Goal: Information Seeking & Learning: Understand process/instructions

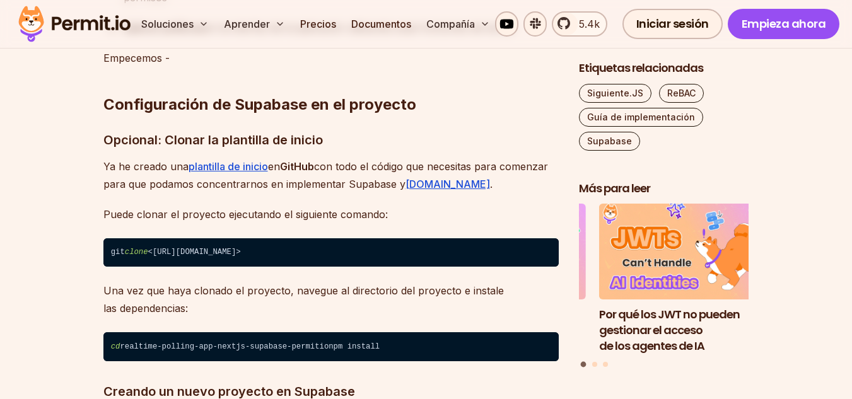
scroll to position [2396, 0]
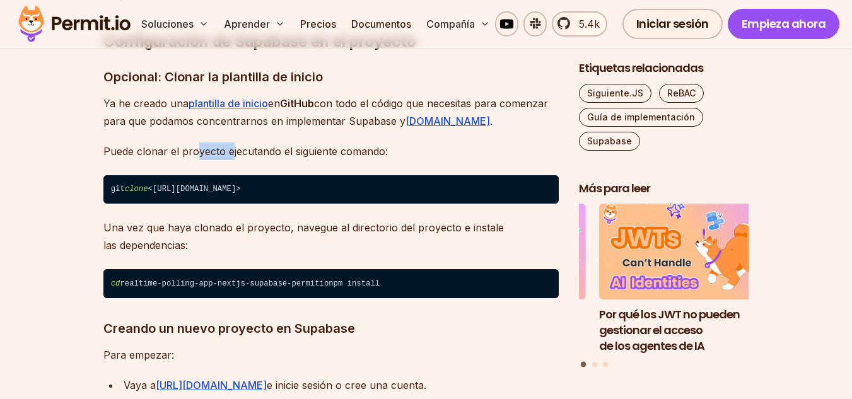
drag, startPoint x: 197, startPoint y: 139, endPoint x: 320, endPoint y: 142, distance: 123.0
click at [245, 142] on p "Puede clonar el proyecto ejecutando el siguiente comando:" at bounding box center [330, 151] width 455 height 18
drag, startPoint x: 320, startPoint y: 142, endPoint x: 362, endPoint y: 138, distance: 42.5
click at [407, 142] on p "Puede clonar el proyecto ejecutando el siguiente comando:" at bounding box center [330, 151] width 455 height 18
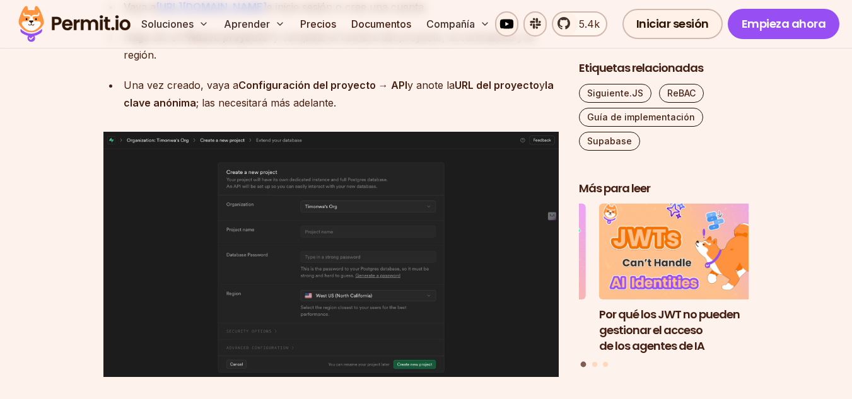
scroll to position [2900, 0]
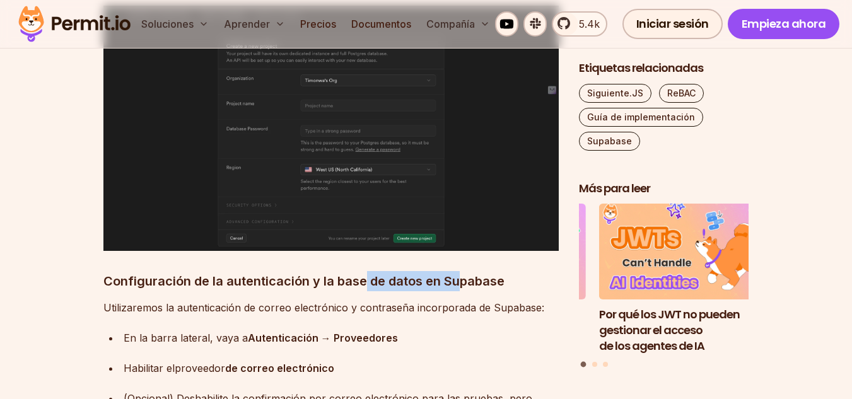
drag, startPoint x: 363, startPoint y: 280, endPoint x: 456, endPoint y: 280, distance: 93.3
click at [456, 280] on font "Configuración de la autenticación y la base de datos en Supabase" at bounding box center [303, 281] width 401 height 15
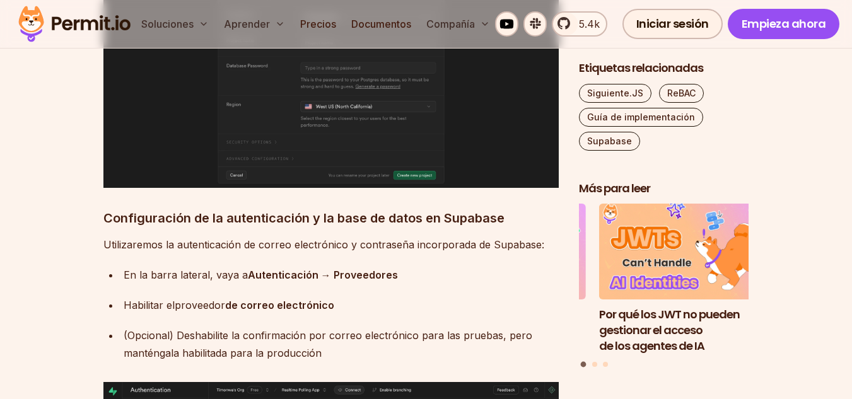
drag, startPoint x: 130, startPoint y: 252, endPoint x: 51, endPoint y: 255, distance: 79.5
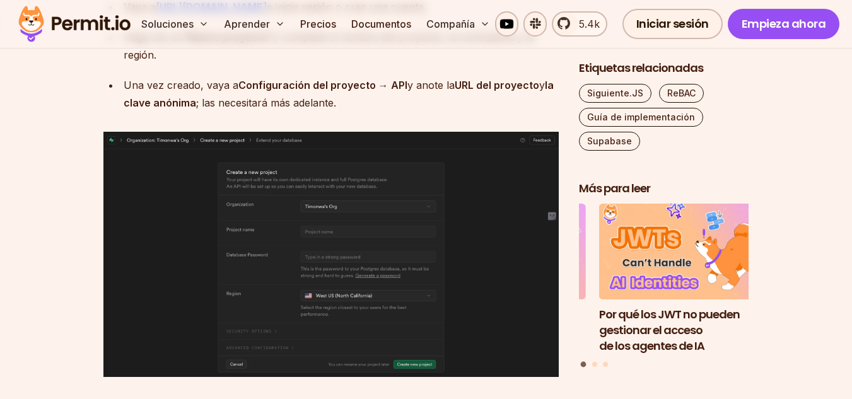
scroll to position [2648, 0]
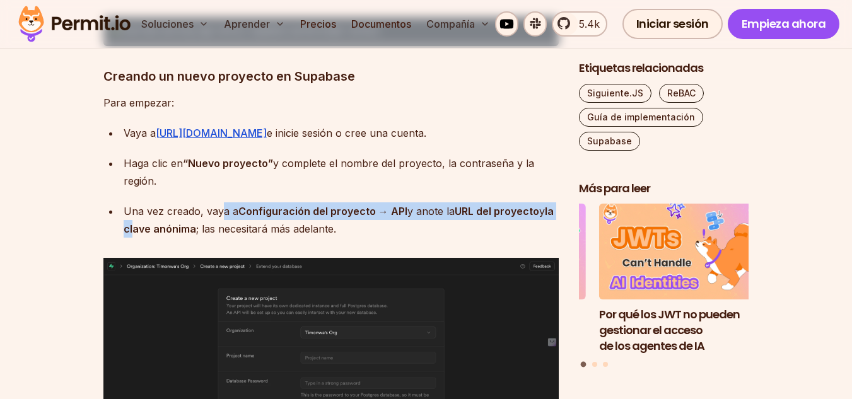
drag, startPoint x: 134, startPoint y: 218, endPoint x: 315, endPoint y: 211, distance: 180.5
click at [222, 212] on div "Una vez creado, vaya a Configuración del proyecto → API y anote la URL del proy…" at bounding box center [341, 219] width 435 height 35
click at [327, 211] on font "Configuración del proyecto → API" at bounding box center [322, 211] width 169 height 13
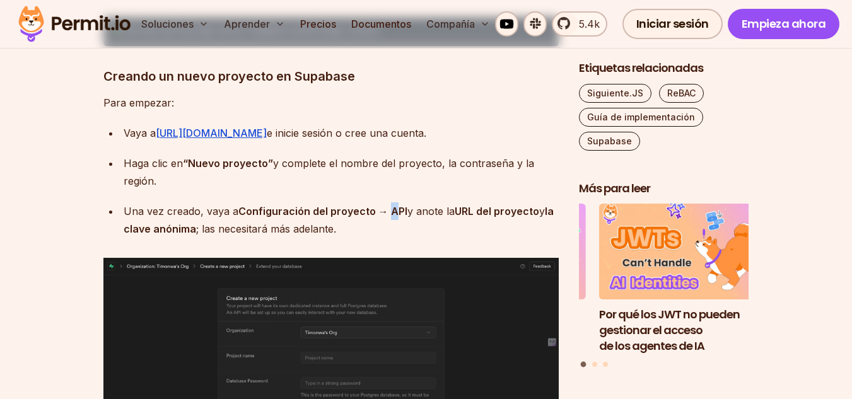
drag, startPoint x: 389, startPoint y: 210, endPoint x: 397, endPoint y: 209, distance: 8.3
click at [397, 209] on font "Configuración del proyecto → API" at bounding box center [322, 211] width 169 height 13
drag, startPoint x: 422, startPoint y: 209, endPoint x: 444, endPoint y: 209, distance: 22.1
click at [444, 209] on font "y anote la" at bounding box center [430, 211] width 47 height 13
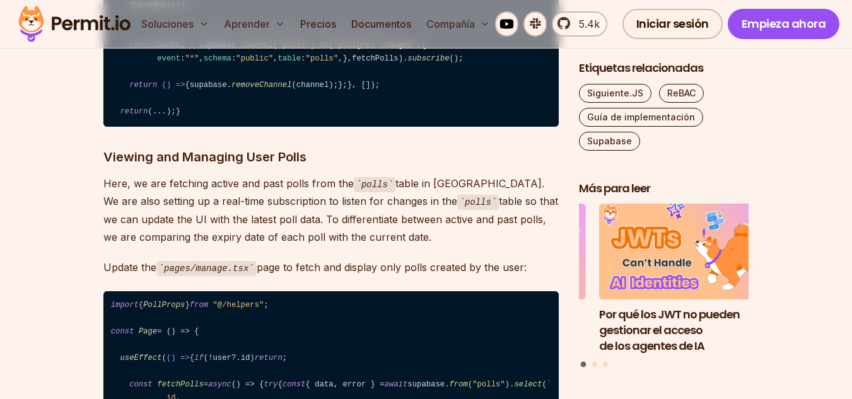
scroll to position [8700, 0]
